Goal: Task Accomplishment & Management: Complete application form

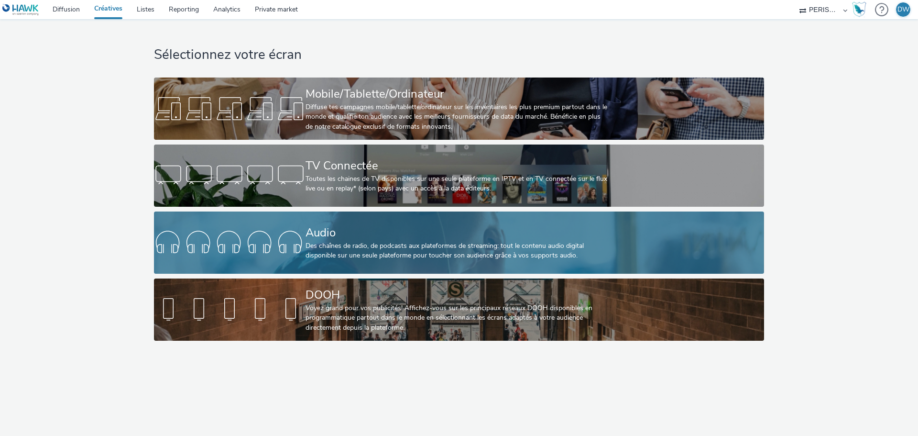
click at [387, 232] on div "Audio" at bounding box center [457, 232] width 303 height 17
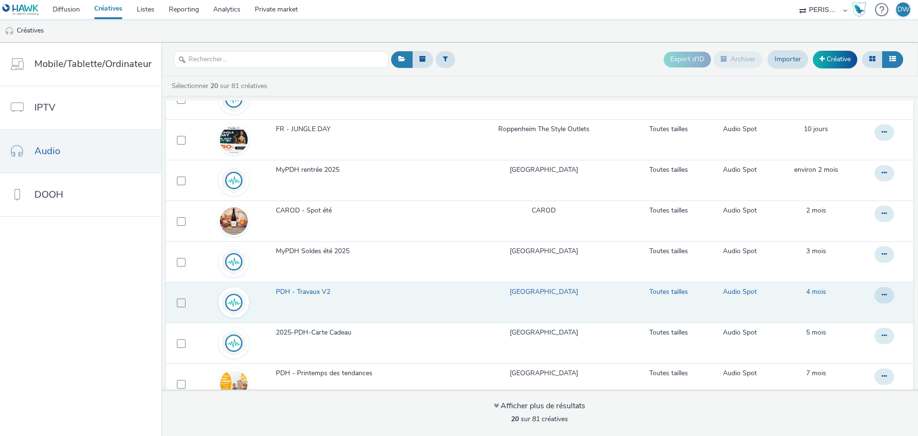
scroll to position [96, 0]
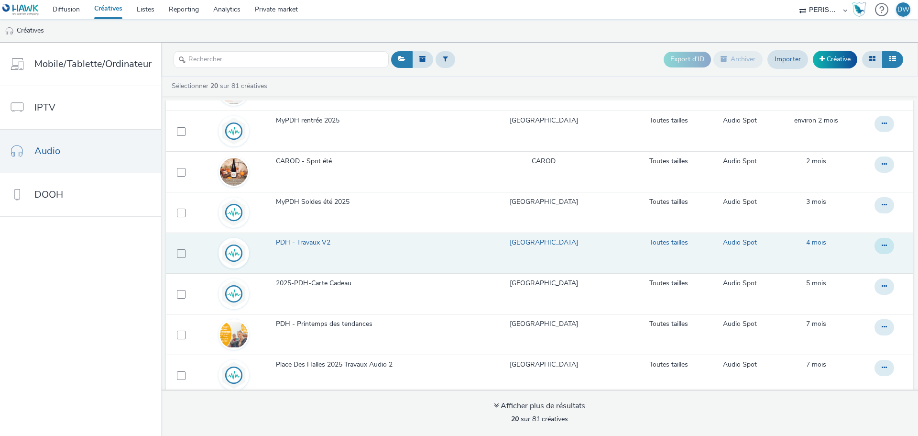
click at [875, 241] on button at bounding box center [885, 246] width 20 height 16
click at [831, 258] on link "Modifier" at bounding box center [858, 264] width 72 height 19
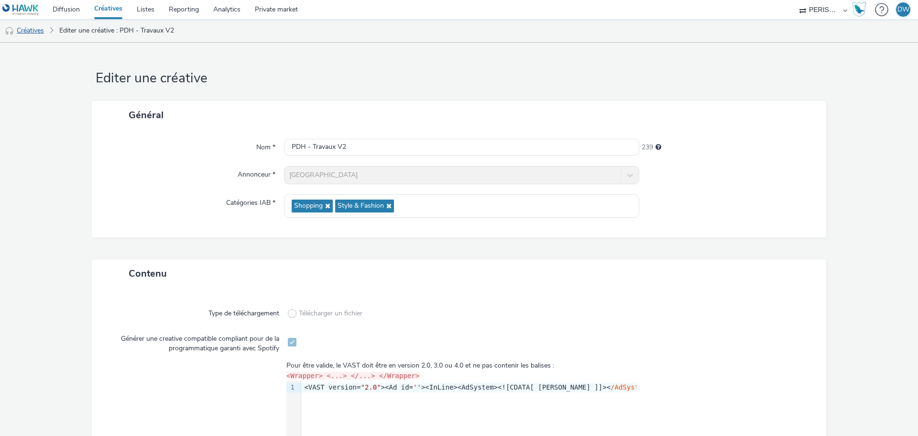
click at [37, 33] on link "Créatives" at bounding box center [24, 30] width 49 height 23
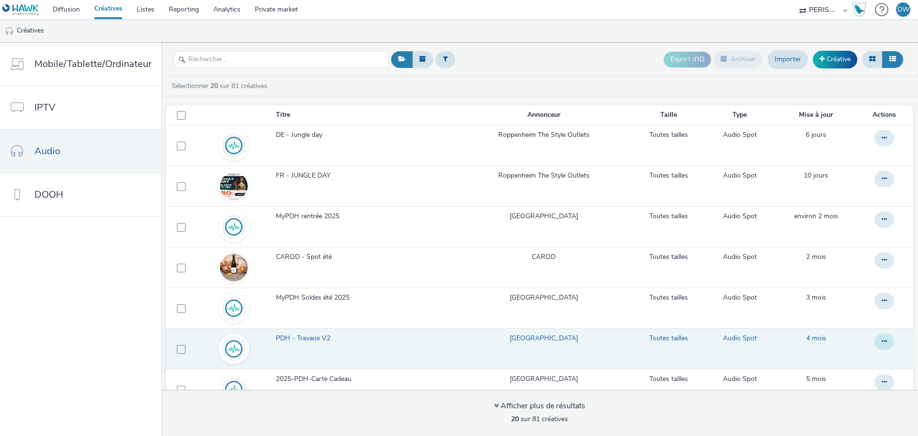
click at [882, 340] on icon at bounding box center [884, 341] width 5 height 7
click at [844, 374] on link "Dupliquer" at bounding box center [858, 379] width 72 height 19
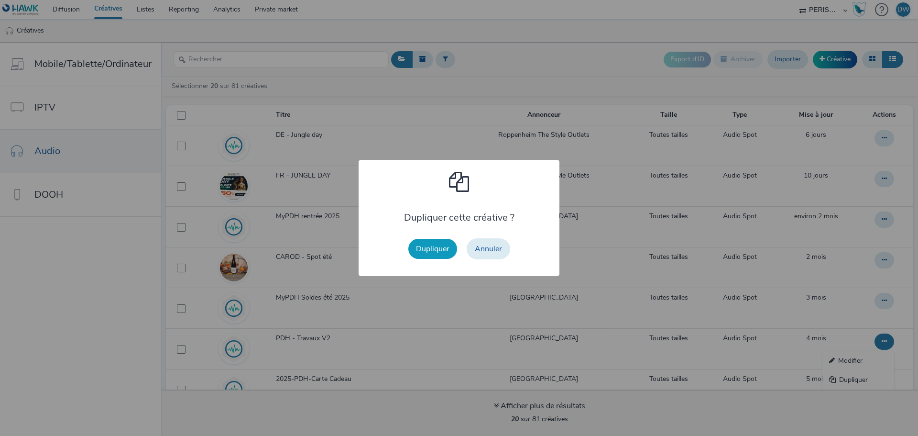
click at [439, 252] on button "Dupliquer" at bounding box center [432, 249] width 49 height 20
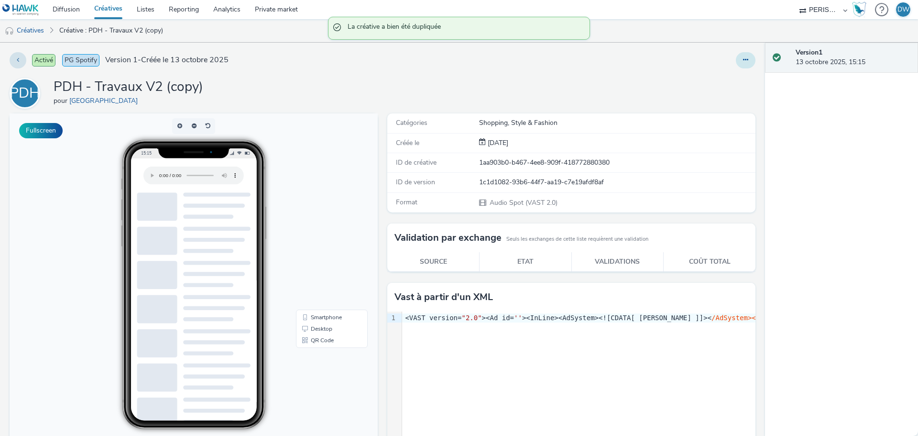
click at [743, 58] on icon at bounding box center [745, 59] width 5 height 7
click at [702, 80] on link "Modifier" at bounding box center [720, 79] width 72 height 19
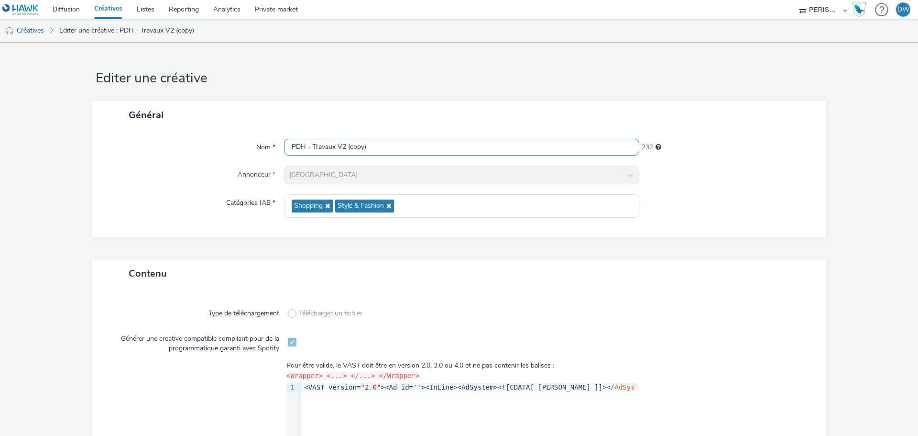
drag, startPoint x: 340, startPoint y: 146, endPoint x: 442, endPoint y: 146, distance: 101.9
click at [442, 146] on input "PDH - Travaux V2 (copy)" at bounding box center [461, 147] width 355 height 17
type input "PDH - Travaux V3"
click at [117, 327] on div "Type de téléchargement Télécharger un fichier Générer une creative compatible c…" at bounding box center [458, 423] width 715 height 252
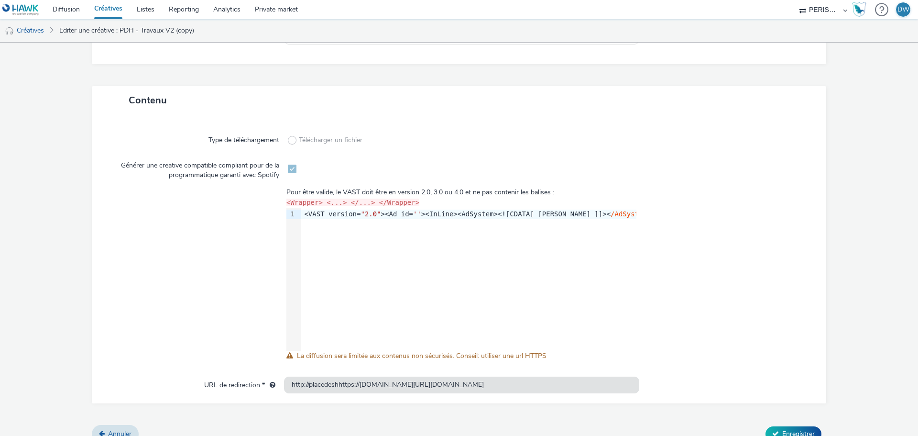
scroll to position [186, 0]
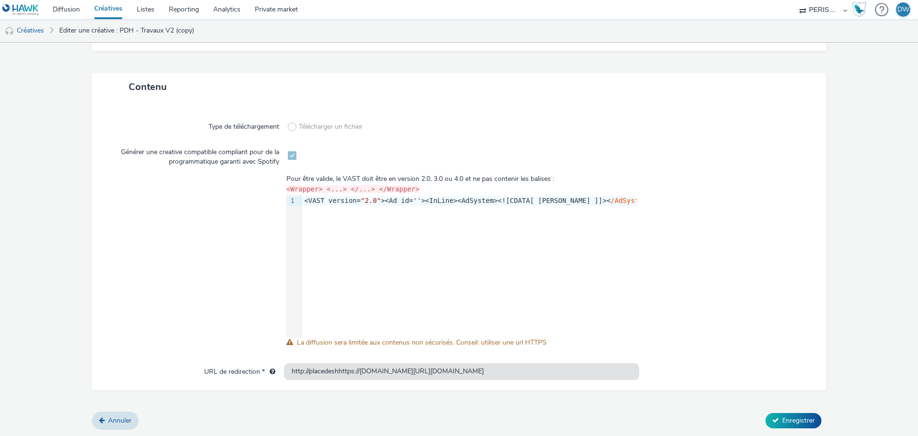
click at [288, 153] on span at bounding box center [292, 155] width 9 height 9
drag, startPoint x: 567, startPoint y: 353, endPoint x: 572, endPoint y: 362, distance: 9.7
click at [571, 361] on div "Type de téléchargement Télécharger un fichier Générer une creative compatible c…" at bounding box center [458, 236] width 715 height 252
click at [471, 341] on span "La diffusion sera limitée aux contenus non sécurisés. Conseil: utiliser une url…" at bounding box center [422, 342] width 250 height 9
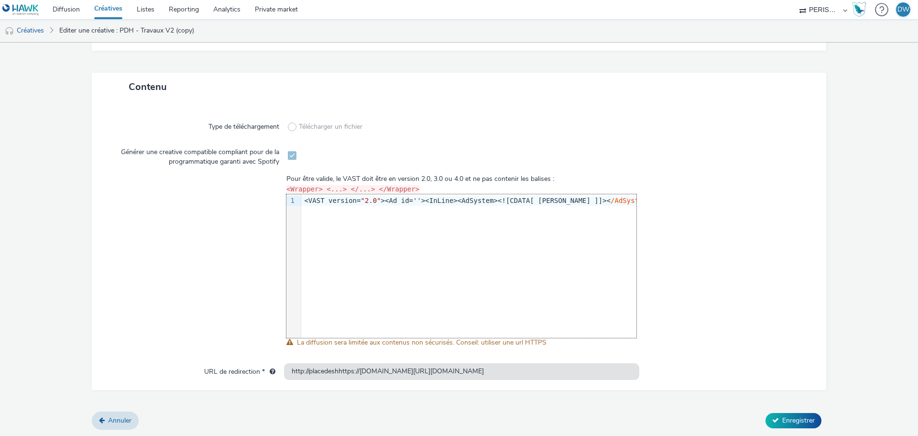
click at [342, 188] on code "<Wrapper> <...> </...> </Wrapper>" at bounding box center [352, 189] width 133 height 8
click at [326, 175] on div "Pour être valide, le VAST doit être en version 2.0, 3.0 ou 4.0 et ne pas conten…" at bounding box center [461, 179] width 350 height 10
click at [260, 375] on label "URL de redirection *" at bounding box center [239, 369] width 79 height 13
click at [108, 420] on span "Annuler" at bounding box center [119, 420] width 23 height 9
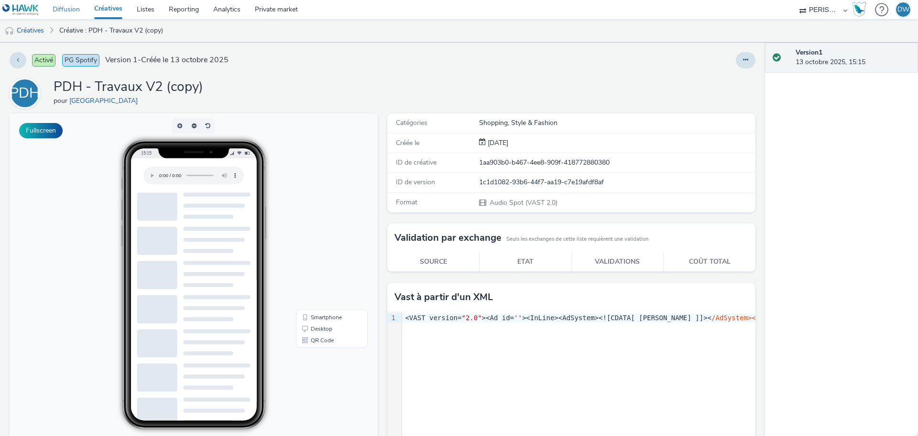
click at [63, 4] on link "Diffusion" at bounding box center [66, 9] width 42 height 19
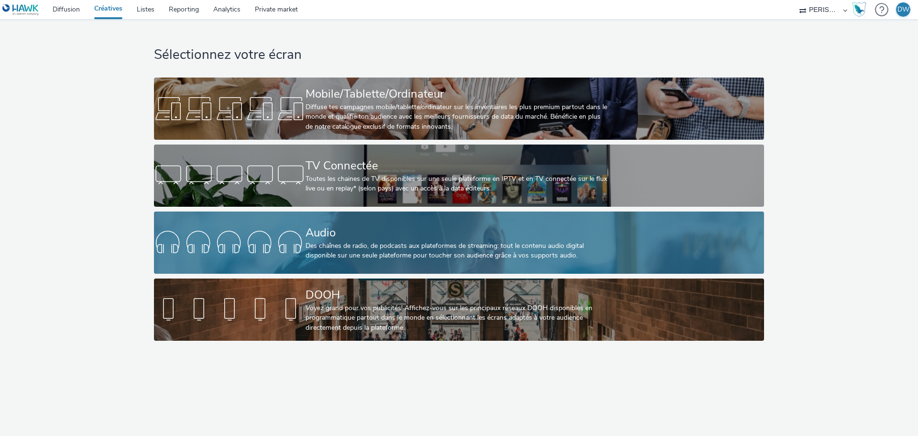
click at [405, 245] on div "Des chaînes de radio, de podcasts aux plateformes de streaming: tout le contenu…" at bounding box center [457, 251] width 303 height 20
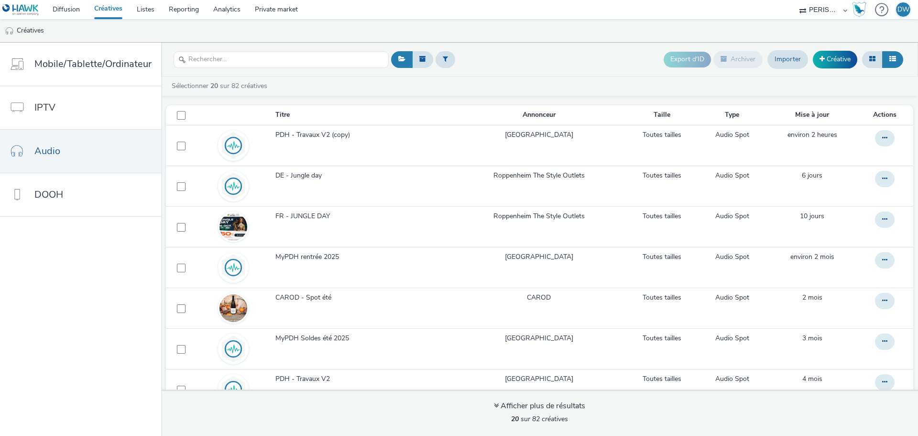
click at [843, 68] on div "Export d'ID Archiver Importer Créative" at bounding box center [785, 59] width 242 height 23
click at [840, 64] on link "Créative" at bounding box center [835, 59] width 44 height 17
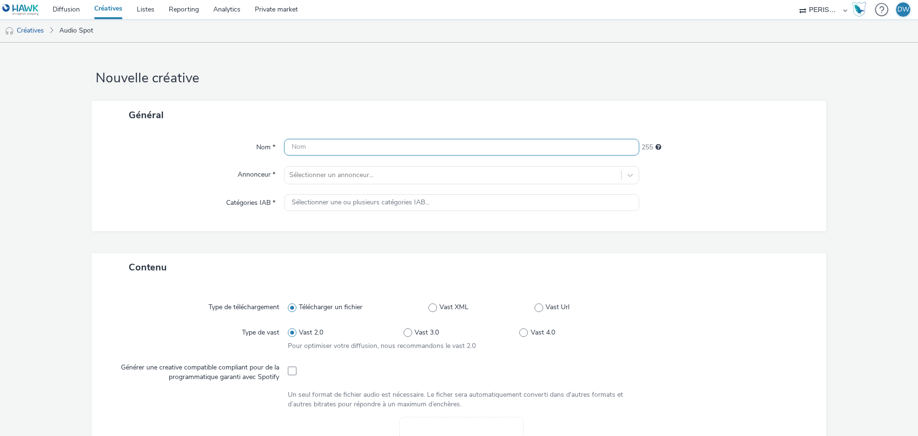
click at [354, 142] on input "text" at bounding box center [461, 147] width 355 height 17
type input "T"
type input "PDH - Travaux 3"
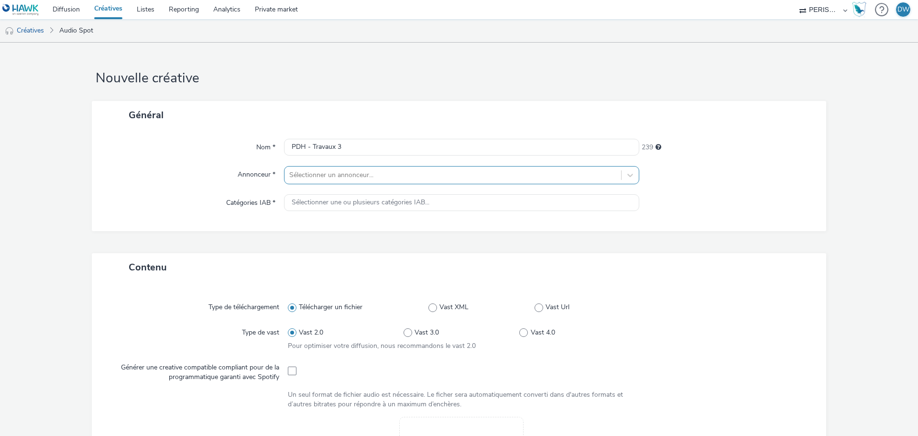
click at [307, 171] on div at bounding box center [452, 174] width 327 height 11
type input "place"
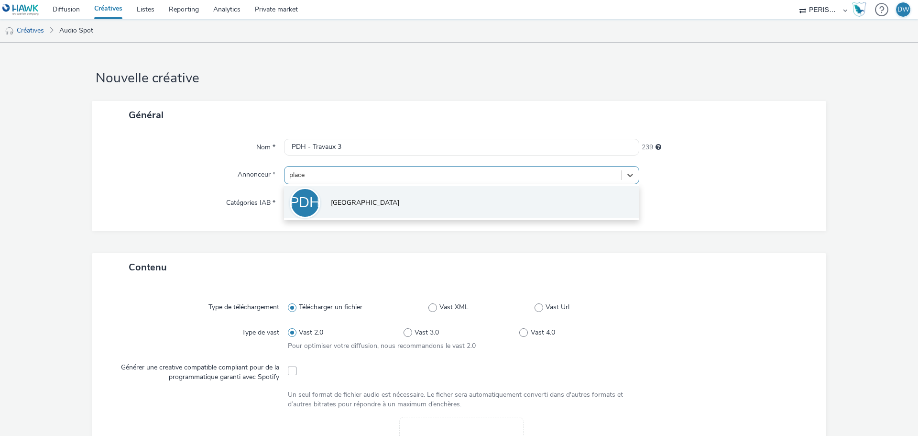
click at [370, 201] on span "[GEOGRAPHIC_DATA]" at bounding box center [365, 203] width 68 height 10
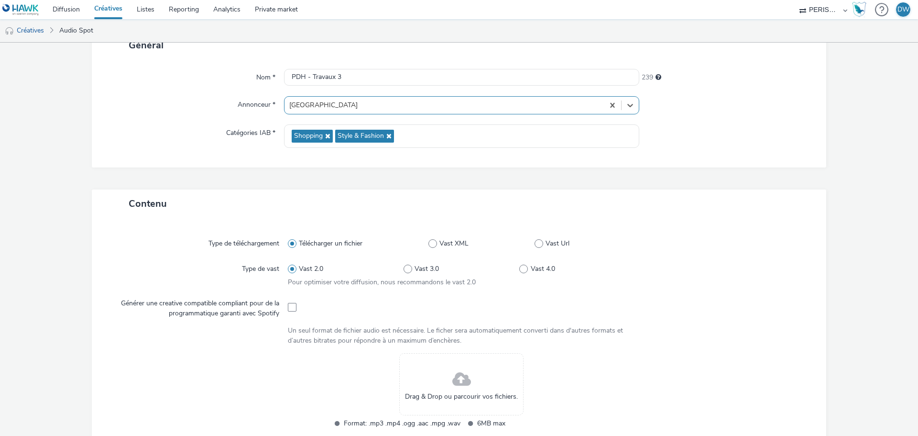
scroll to position [143, 0]
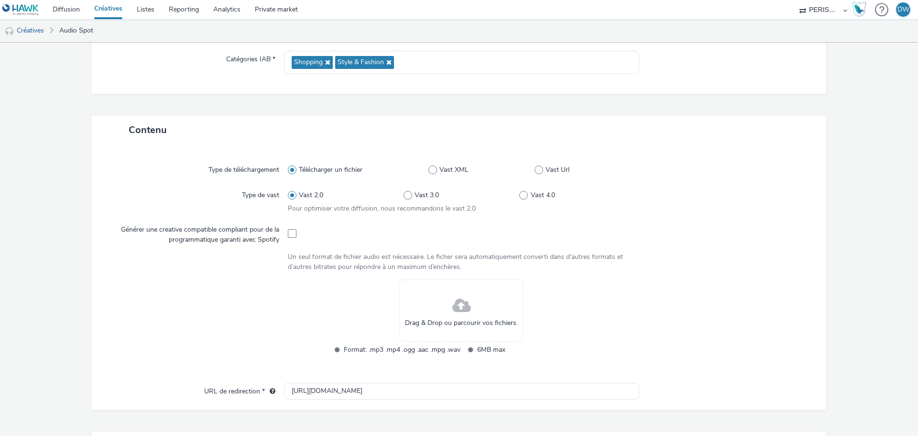
click at [434, 319] on span "Drag & Drop ou parcourir vos fichiers." at bounding box center [461, 323] width 113 height 10
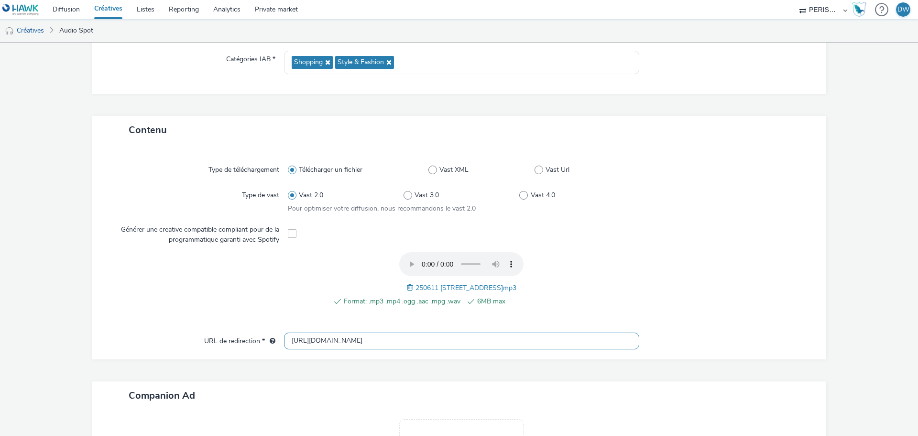
click at [332, 339] on input "http://placedeshalles.com" at bounding box center [461, 340] width 355 height 17
paste input "s://www.placedeshalles.com/fr/transformation-du-quartier-des-halles/?utm_source…"
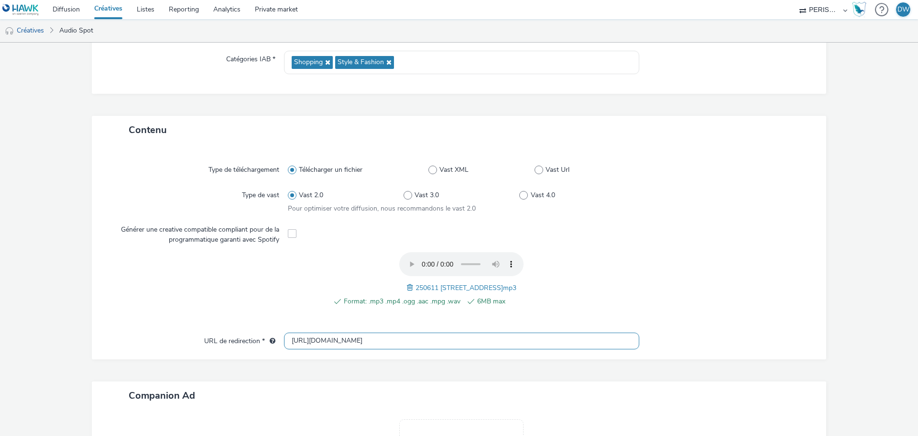
type input "https://www.placedeshalles.com/fr/transformation-du-quartier-des-halles/?utm_so…"
click at [724, 293] on div at bounding box center [723, 284] width 174 height 65
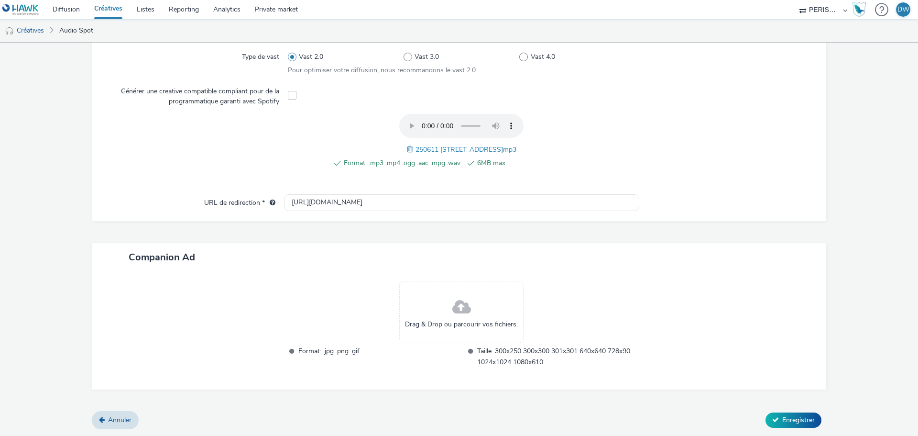
click at [462, 314] on span at bounding box center [461, 307] width 19 height 25
click at [796, 427] on div "Annuler Enregistrer" at bounding box center [459, 419] width 734 height 17
click at [791, 420] on span "Enregistrer" at bounding box center [798, 419] width 33 height 9
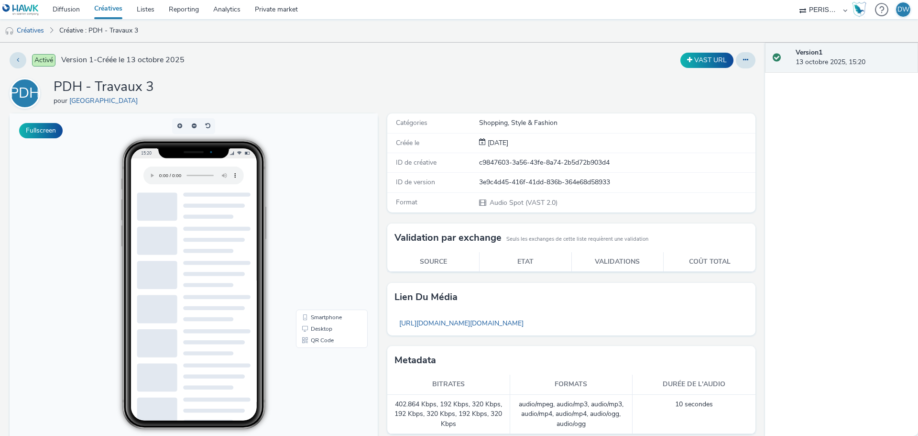
click at [101, 10] on link "Créatives" at bounding box center [108, 9] width 43 height 19
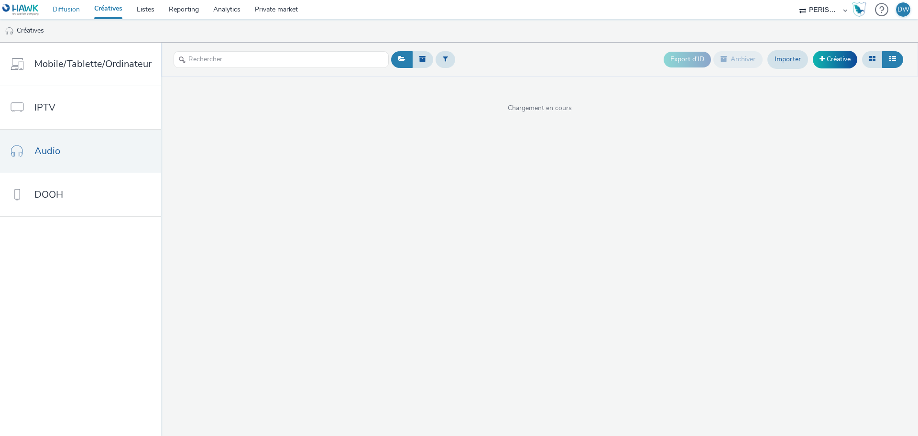
click at [67, 7] on link "Diffusion" at bounding box center [66, 9] width 42 height 19
